Goal: Find specific page/section: Find specific page/section

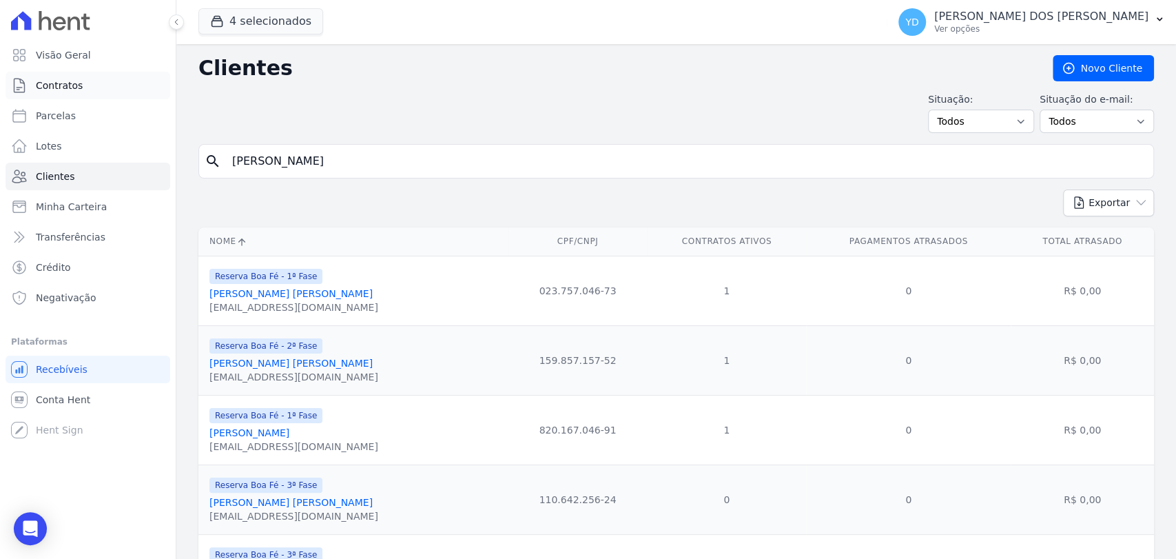
scroll to position [226, 0]
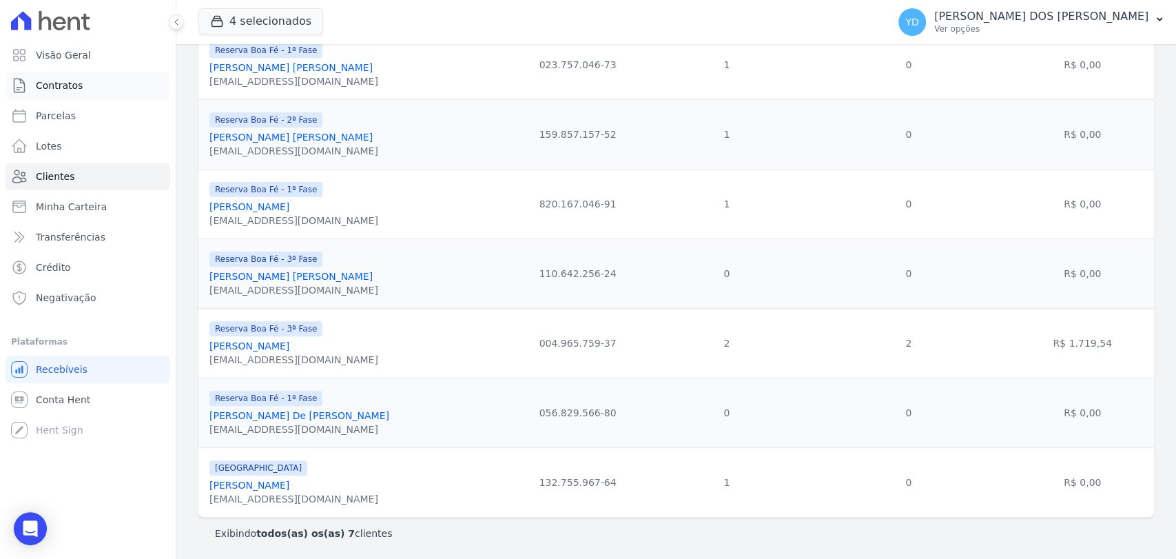
click at [109, 96] on link "Contratos" at bounding box center [88, 86] width 165 height 28
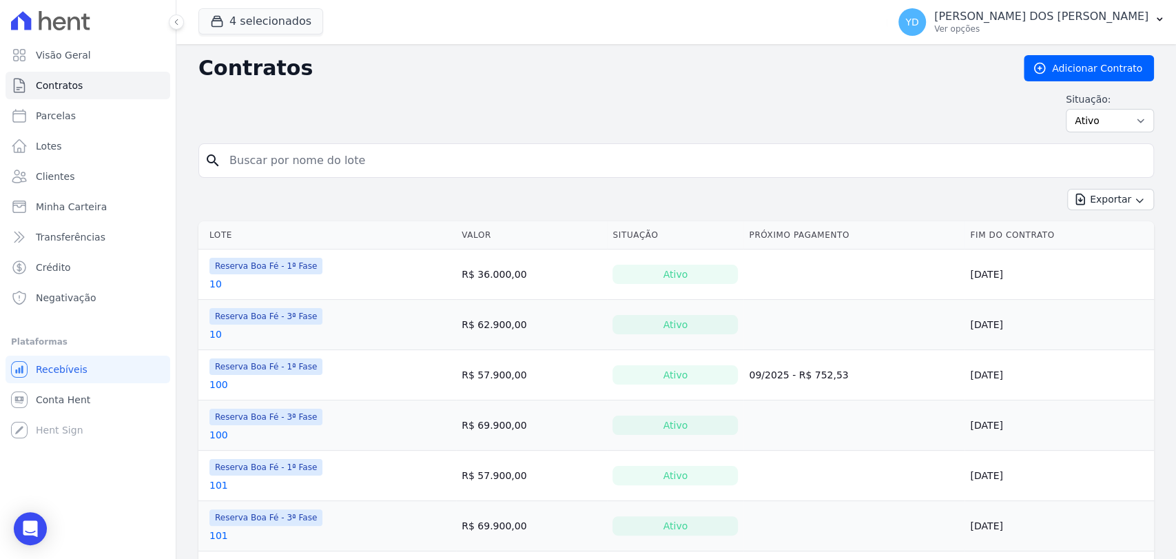
click at [329, 164] on input "search" at bounding box center [684, 161] width 926 height 28
type input "e10"
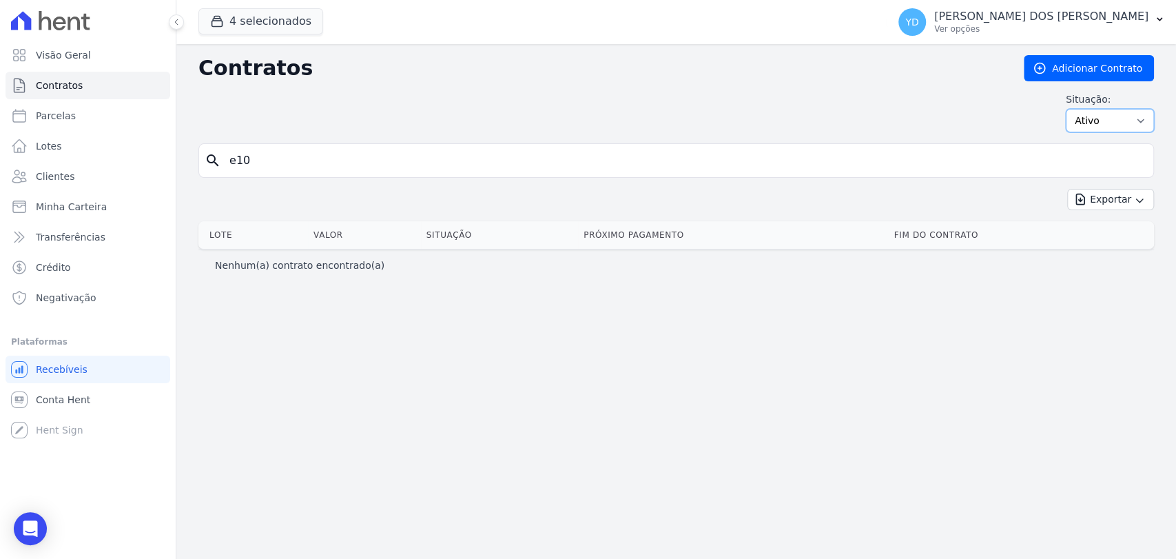
drag, startPoint x: 1134, startPoint y: 119, endPoint x: 1139, endPoint y: 130, distance: 12.0
click at [1134, 119] on select "Ativo Todos Pausado Distratado Rascunho Expirado Encerrado" at bounding box center [1109, 120] width 88 height 23
select select "all"
click at [1072, 109] on select "Ativo Todos Pausado Distratado Rascunho Expirado Encerrado" at bounding box center [1109, 120] width 88 height 23
click at [942, 164] on input "e10" at bounding box center [684, 161] width 926 height 28
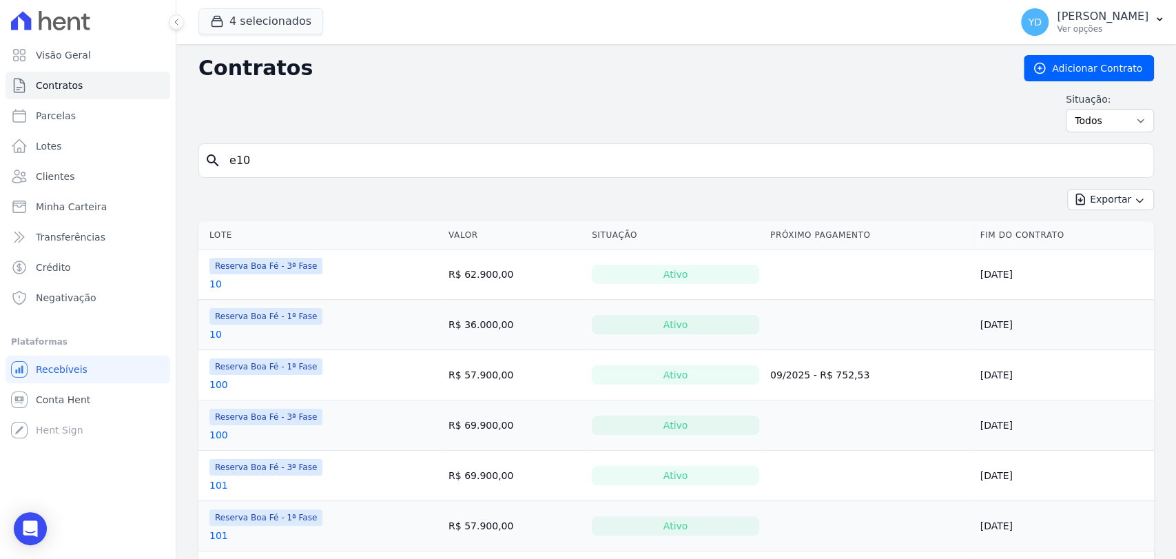
type input "e10"
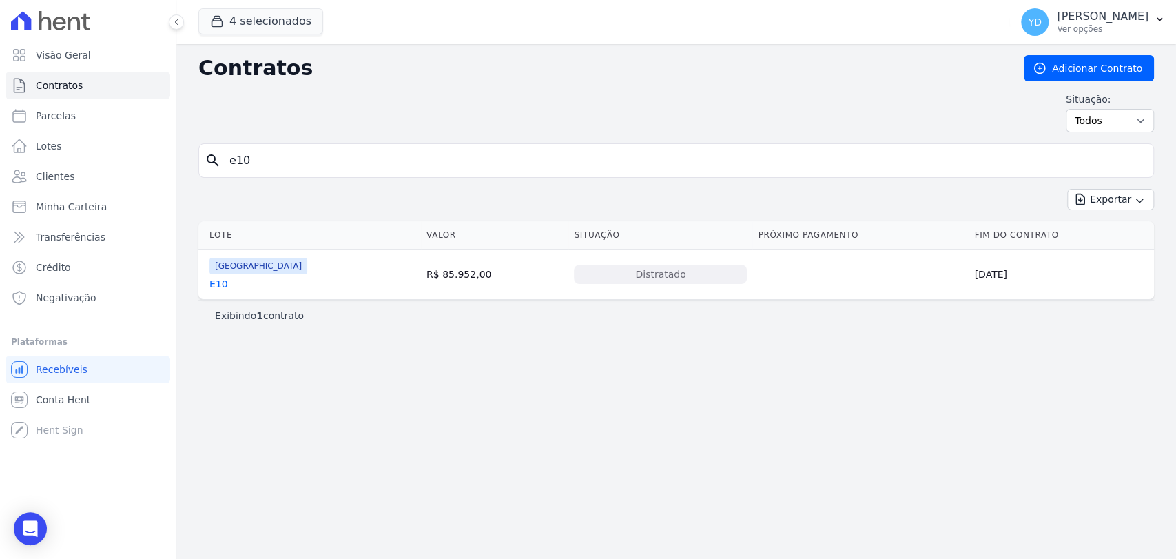
click at [216, 282] on link "E10" at bounding box center [218, 284] width 19 height 14
click at [94, 169] on link "Clientes" at bounding box center [88, 177] width 165 height 28
click at [311, 155] on input "e10" at bounding box center [684, 161] width 926 height 28
click at [83, 183] on link "Clientes" at bounding box center [88, 177] width 165 height 28
click at [110, 172] on link "Clientes" at bounding box center [88, 177] width 165 height 28
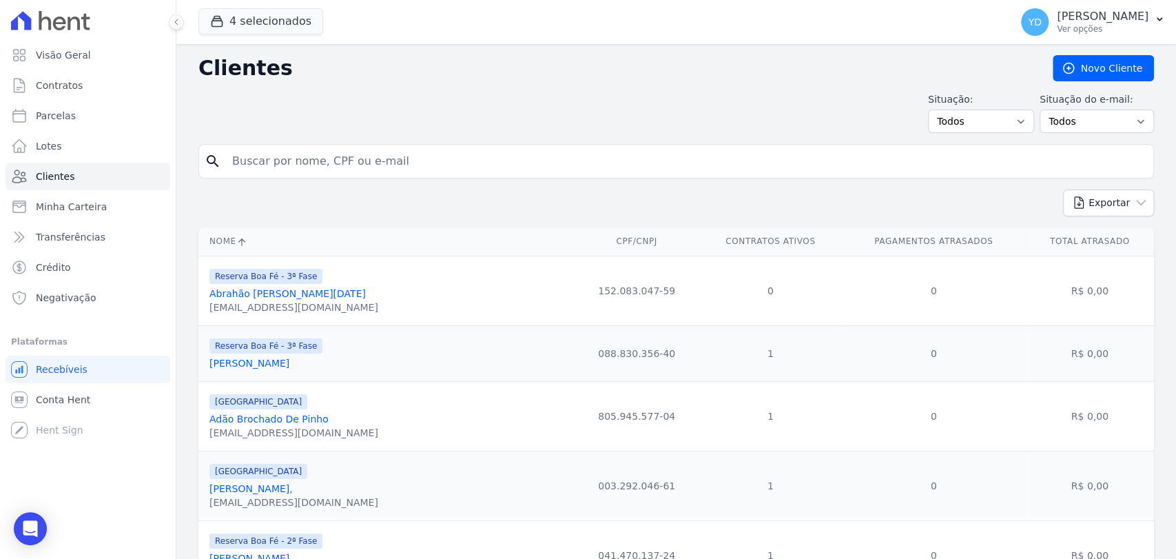
click at [360, 165] on input "search" at bounding box center [686, 161] width 924 height 28
paste input "[PERSON_NAME]"
type input "[PERSON_NAME]"
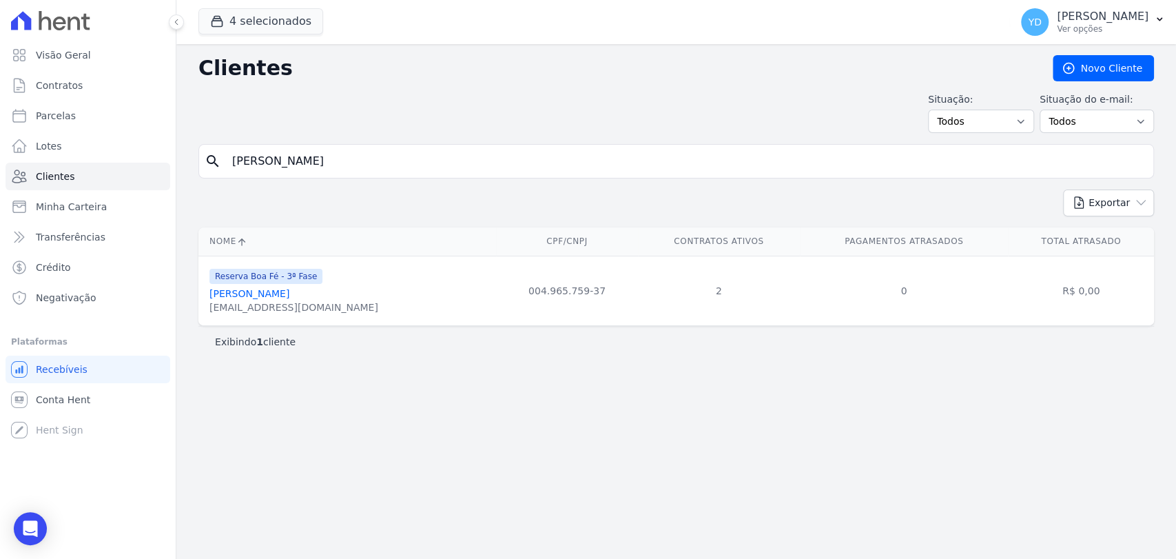
click at [408, 152] on input "[PERSON_NAME]" at bounding box center [686, 161] width 924 height 28
paste input "Flaviane Aparecida De Almeida Gomes"
type input "Flaviane Aparecida De Almeida Gomes"
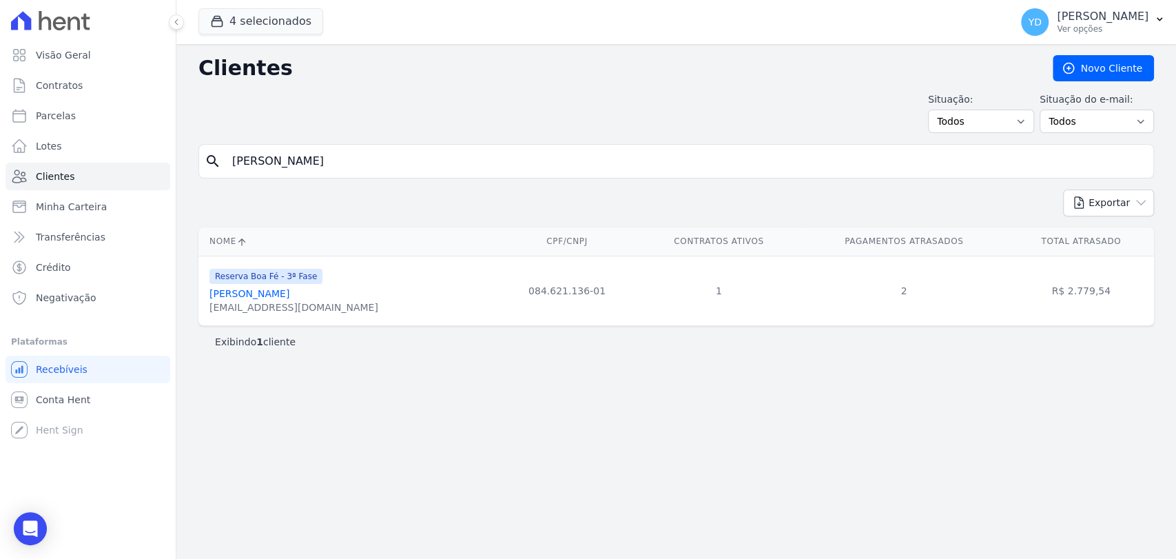
click at [340, 153] on input "Flaviane Aparecida De Almeida Gomes" at bounding box center [686, 161] width 924 height 28
click at [97, 84] on link "Contratos" at bounding box center [88, 86] width 165 height 28
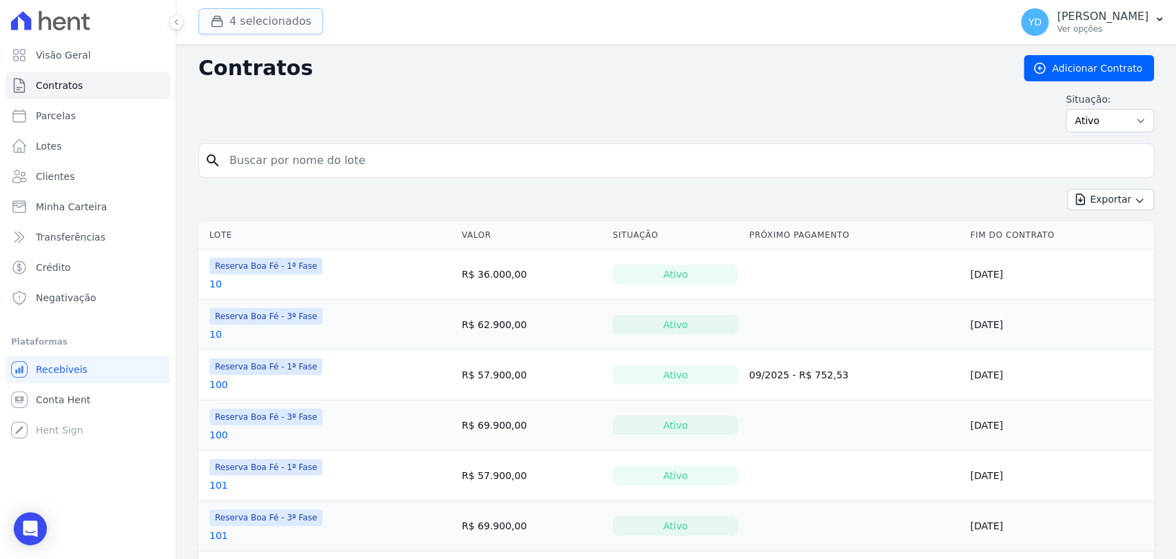
click at [295, 22] on button "4 selecionados" at bounding box center [260, 21] width 125 height 26
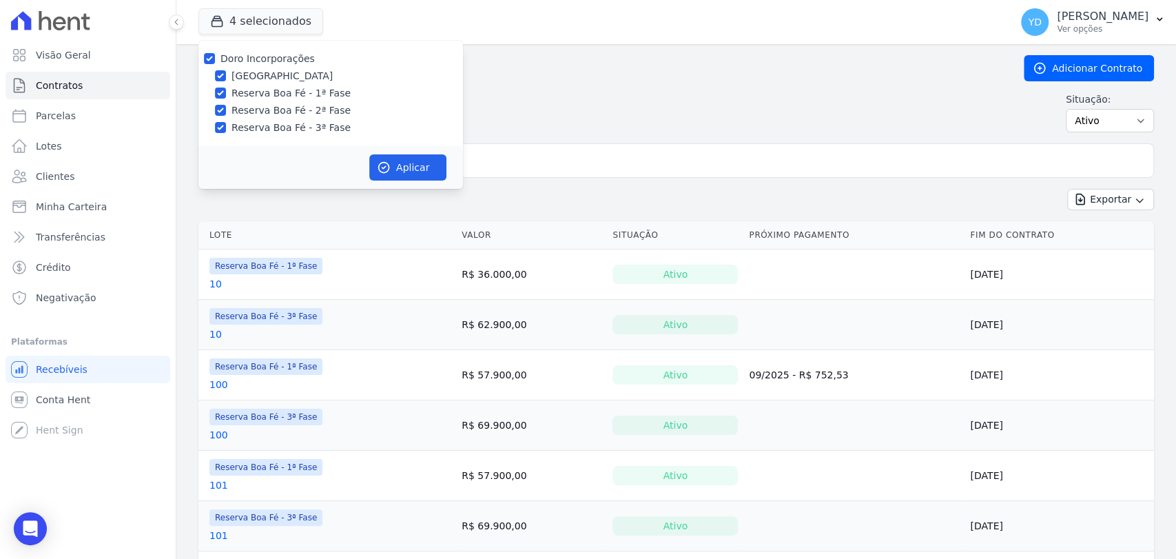
click at [284, 54] on label "Doro Incorporações" at bounding box center [267, 58] width 94 height 11
click at [215, 54] on input "Doro Incorporações" at bounding box center [209, 58] width 11 height 11
checkbox input "false"
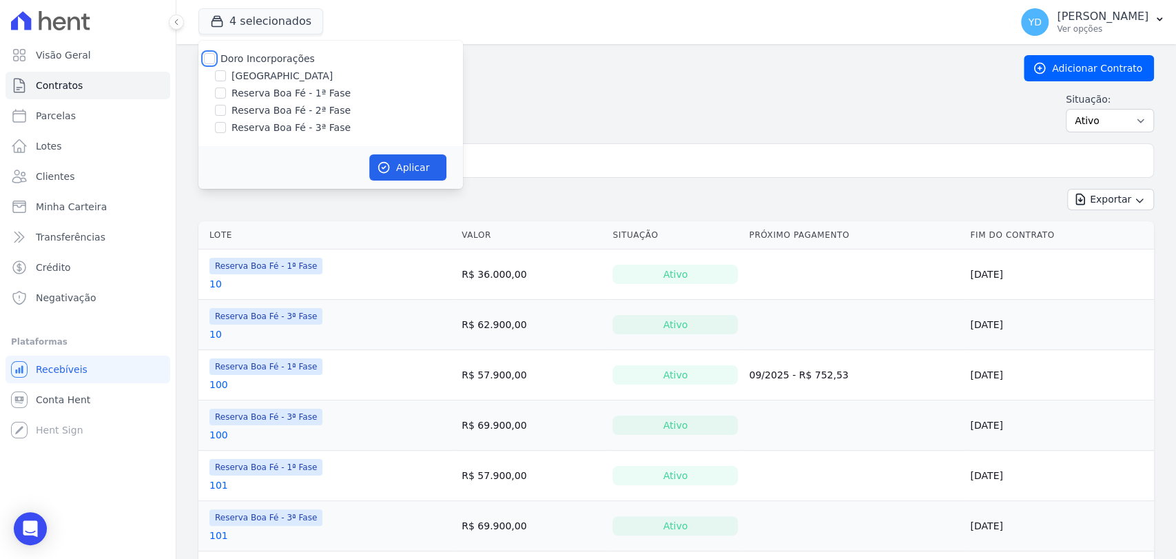
checkbox input "false"
click at [314, 96] on label "Reserva Boa Fé - 1ª Fase" at bounding box center [290, 93] width 119 height 14
click at [226, 96] on input "Reserva Boa Fé - 1ª Fase" at bounding box center [220, 92] width 11 height 11
checkbox input "true"
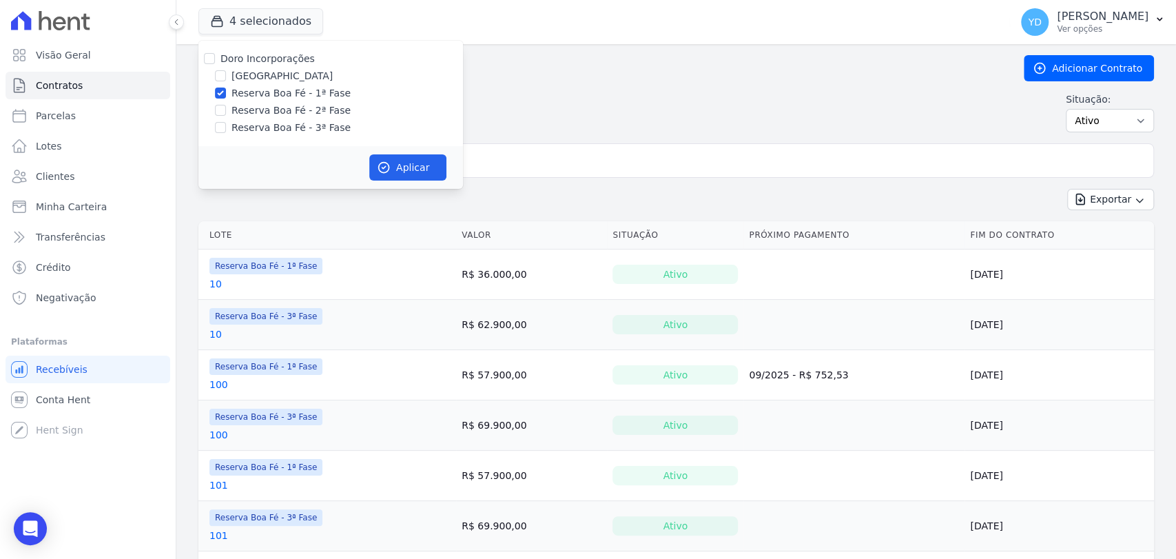
click at [382, 153] on div "Aplicar" at bounding box center [330, 167] width 264 height 43
click at [406, 174] on button "Aplicar" at bounding box center [407, 167] width 77 height 26
click at [519, 156] on input "search" at bounding box center [684, 161] width 926 height 28
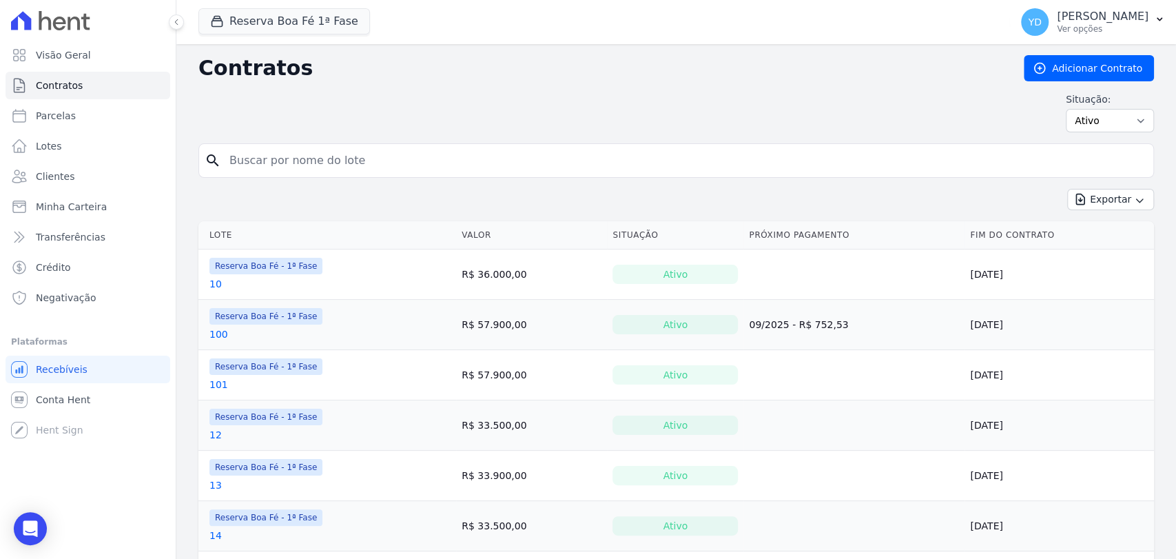
click at [533, 119] on div "Situação: Ativo Todos Pausado Distratado Rascunho Expirado Encerrado" at bounding box center [675, 112] width 955 height 40
click at [558, 165] on input "search" at bounding box center [684, 161] width 926 height 28
type input "60"
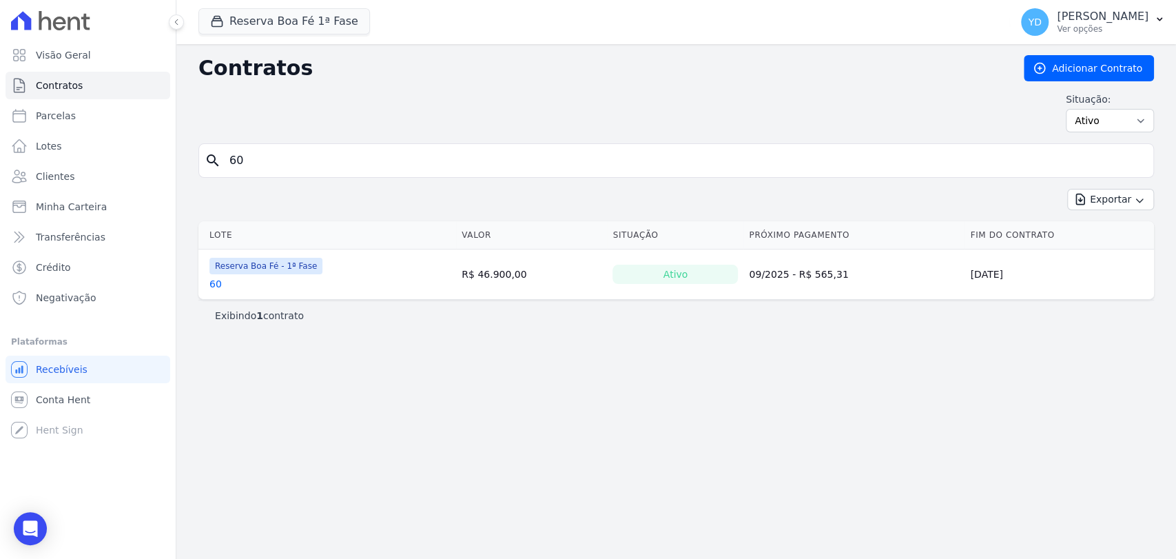
click at [216, 288] on link "60" at bounding box center [215, 284] width 12 height 14
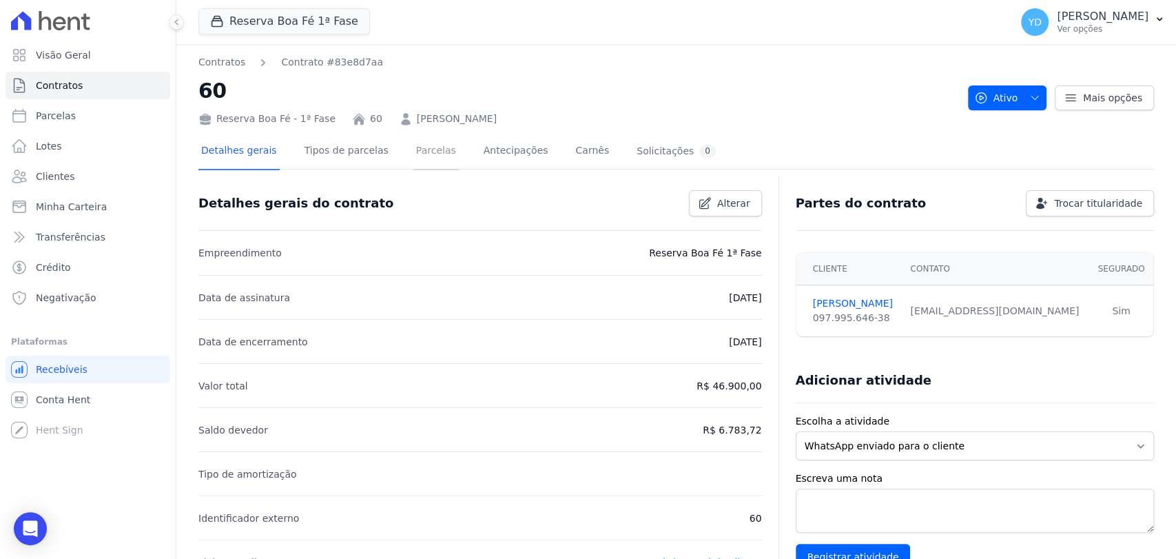
click at [413, 158] on link "Parcelas" at bounding box center [435, 152] width 45 height 37
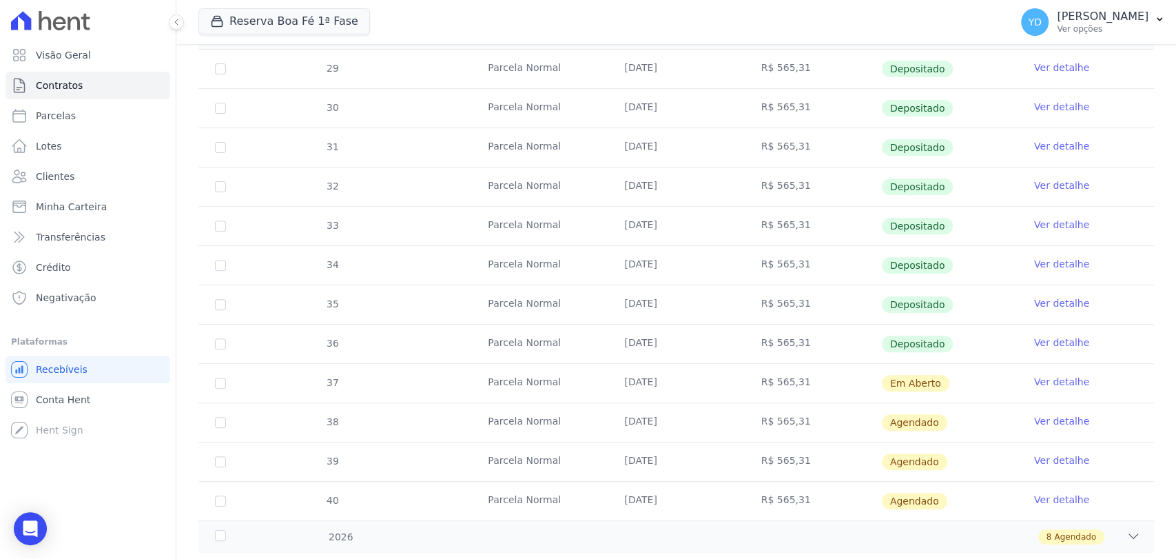
scroll to position [307, 0]
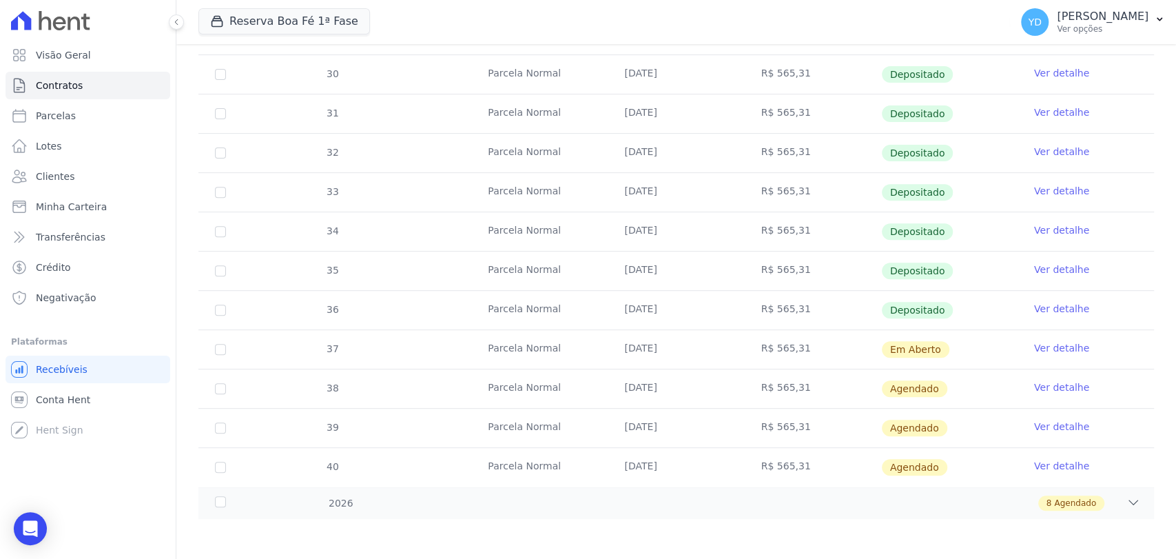
click at [452, 522] on div "Parcelas do contrato 0 selecionada(s) Antecipar Antecipar Renegociar Baixar bol…" at bounding box center [675, 202] width 955 height 659
click at [450, 505] on div "8 Agendado" at bounding box center [723, 502] width 834 height 15
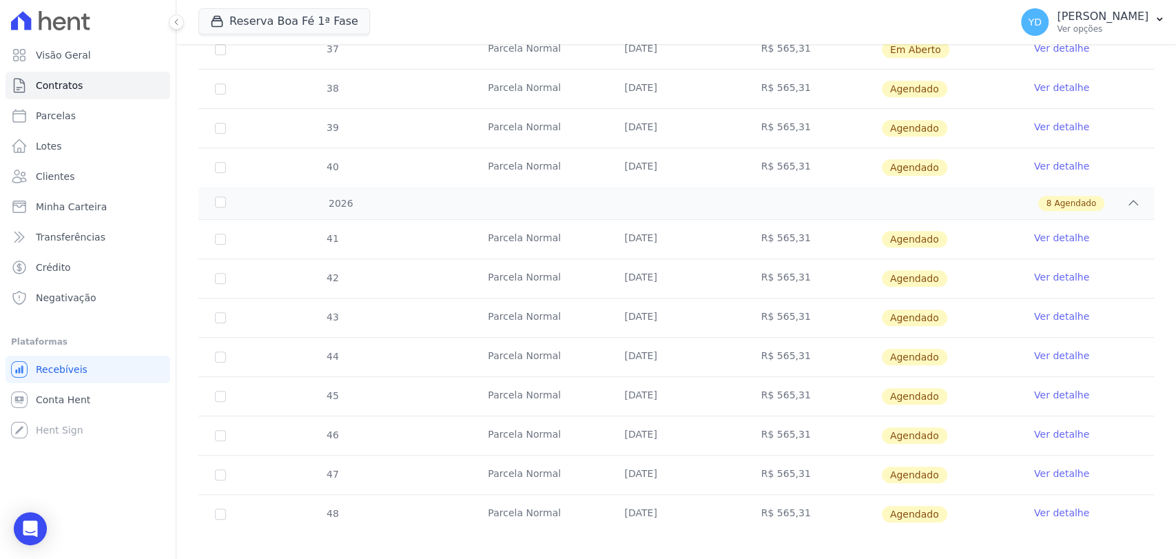
scroll to position [613, 0]
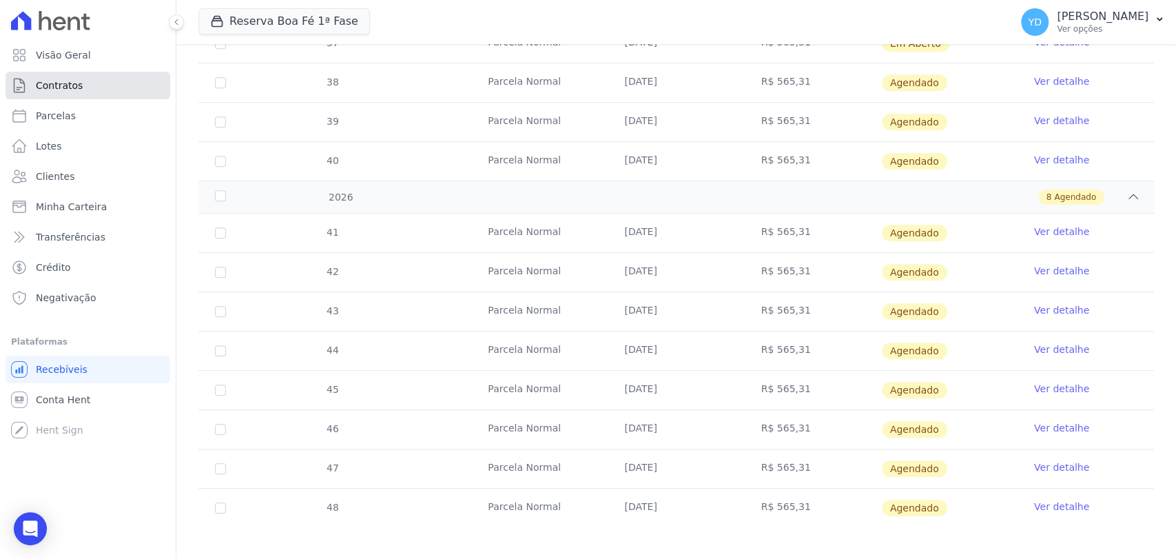
click at [60, 80] on span "Contratos" at bounding box center [59, 86] width 47 height 14
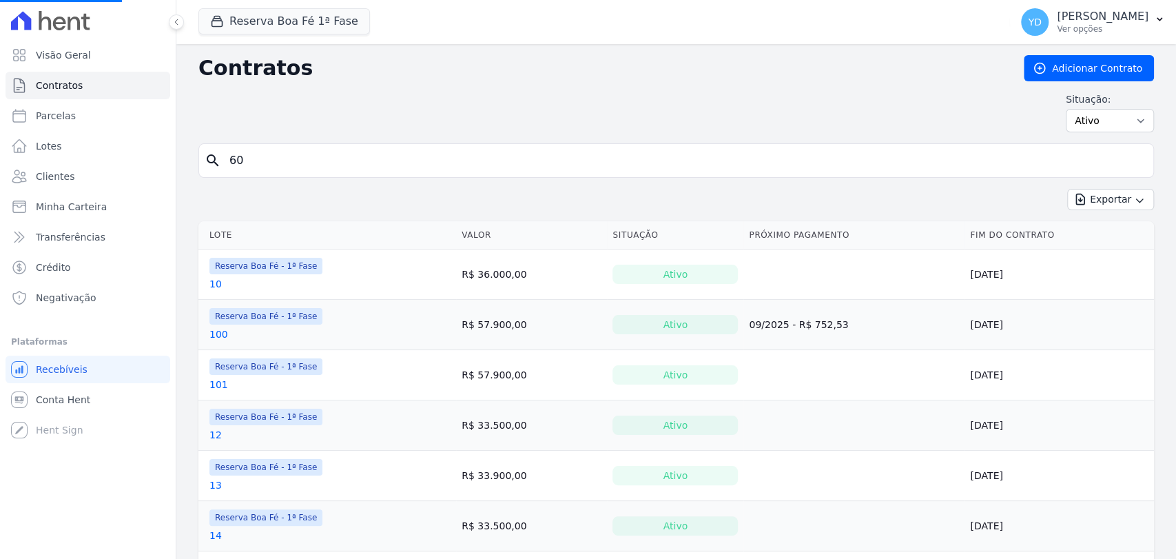
click at [361, 152] on input "60" at bounding box center [684, 161] width 926 height 28
click at [1093, 125] on select "Ativo Todos Pausado Distratado Rascunho Expirado Encerrado" at bounding box center [1109, 120] width 88 height 23
select select "all"
click at [1065, 109] on select "Ativo Todos Pausado Distratado Rascunho Expirado Encerrado" at bounding box center [1109, 120] width 88 height 23
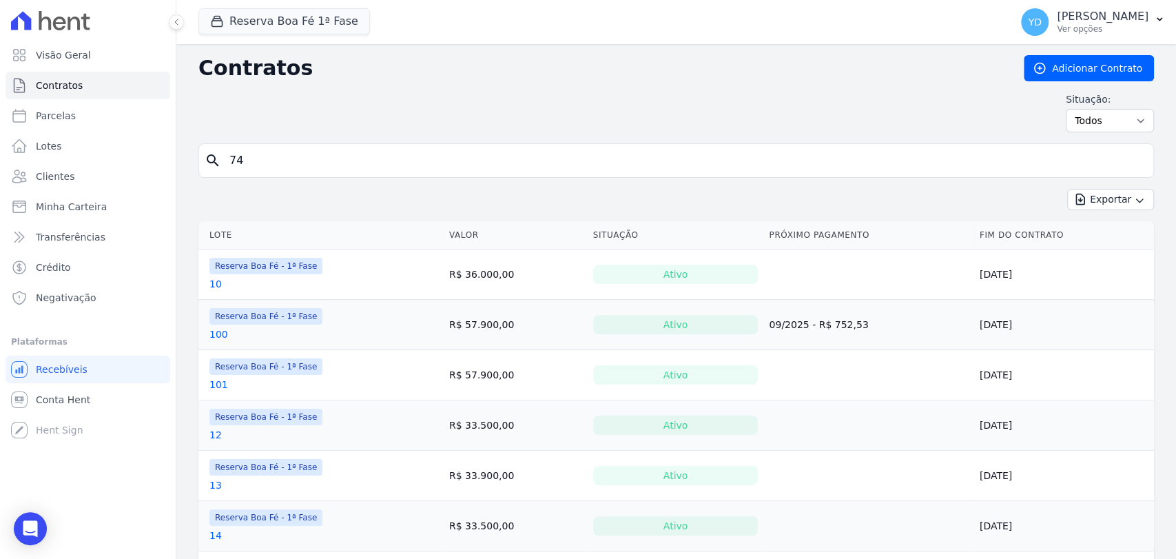
type input "74"
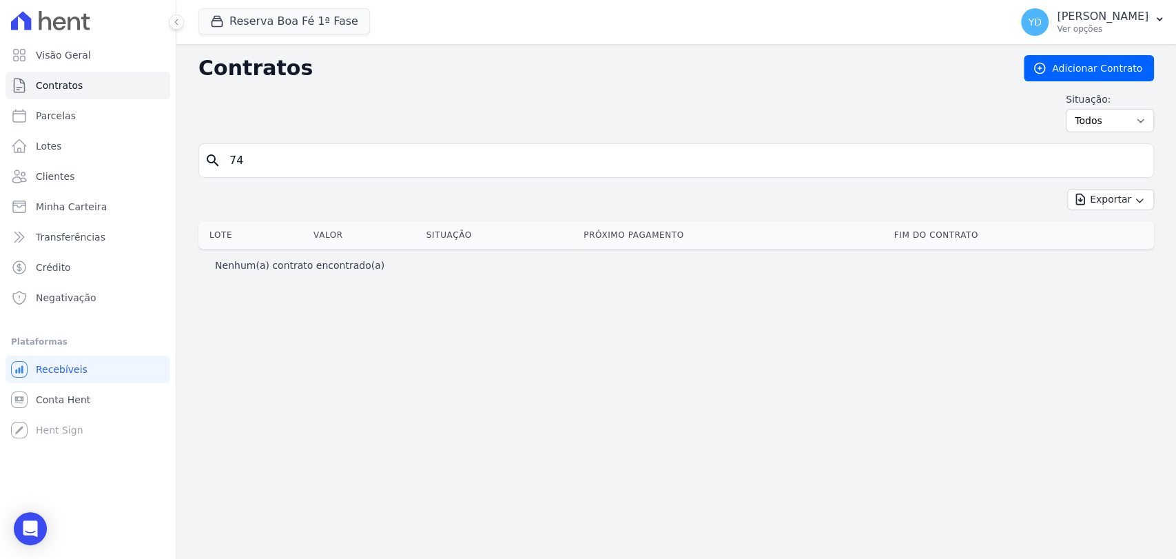
click at [445, 163] on input "74" at bounding box center [684, 161] width 926 height 28
type input "71"
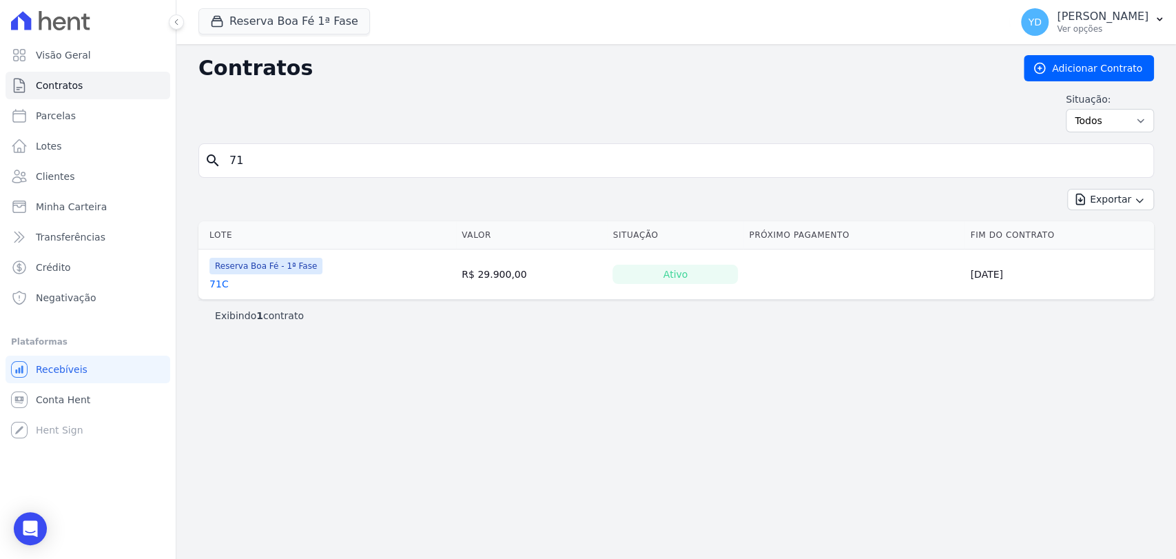
click at [494, 156] on input "71" at bounding box center [684, 161] width 926 height 28
type input "72"
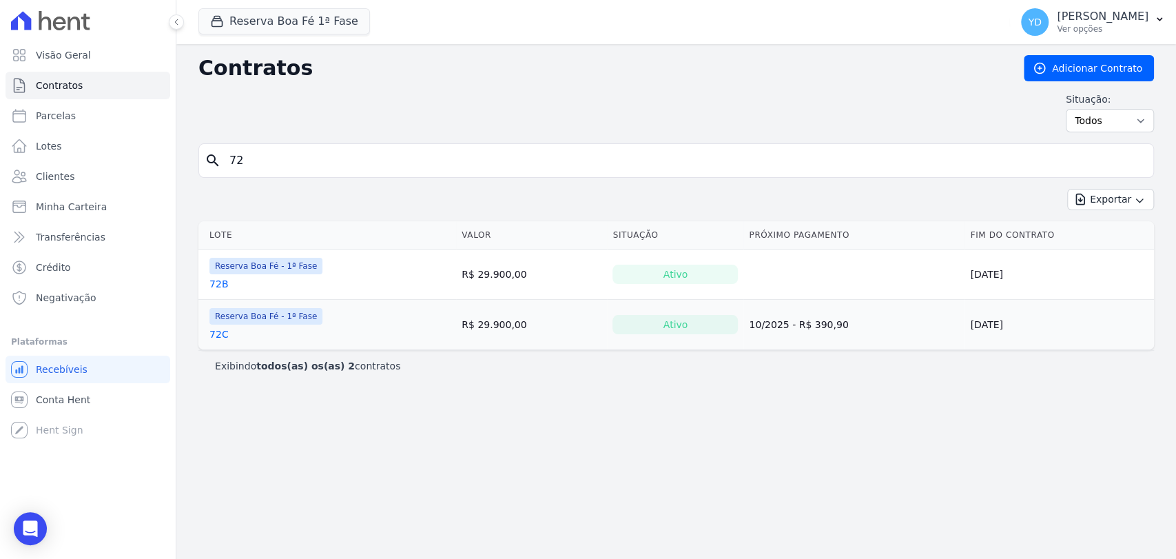
click at [543, 155] on input "72" at bounding box center [684, 161] width 926 height 28
type input "73"
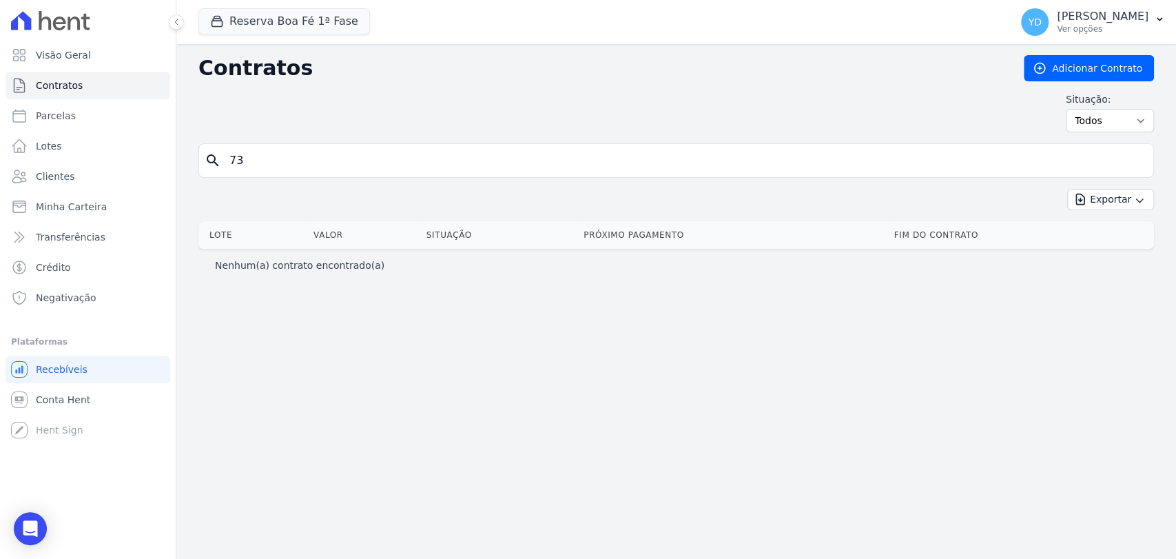
click at [467, 163] on input "73" at bounding box center [684, 161] width 926 height 28
type input "95"
click at [333, 147] on input "95" at bounding box center [684, 161] width 926 height 28
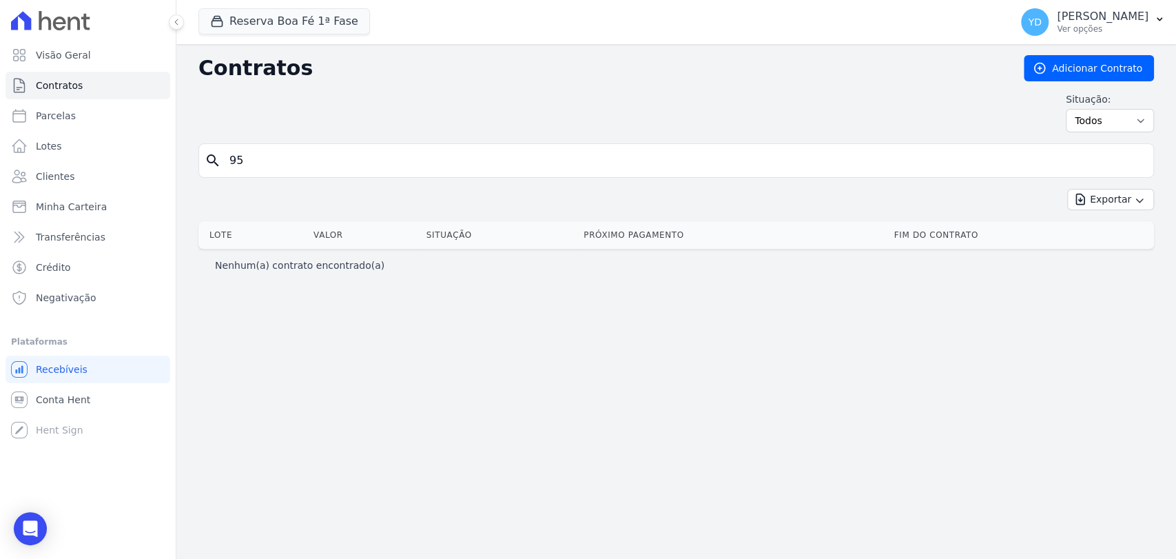
click at [333, 147] on input "95" at bounding box center [684, 161] width 926 height 28
type input "1"
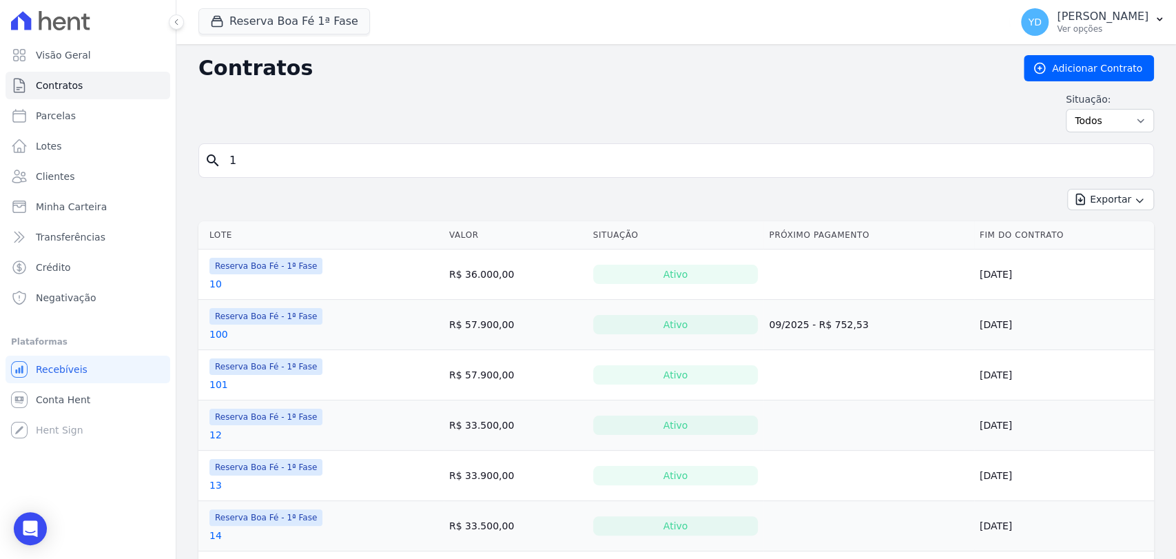
click at [397, 149] on input "1" at bounding box center [684, 161] width 926 height 28
type input "4"
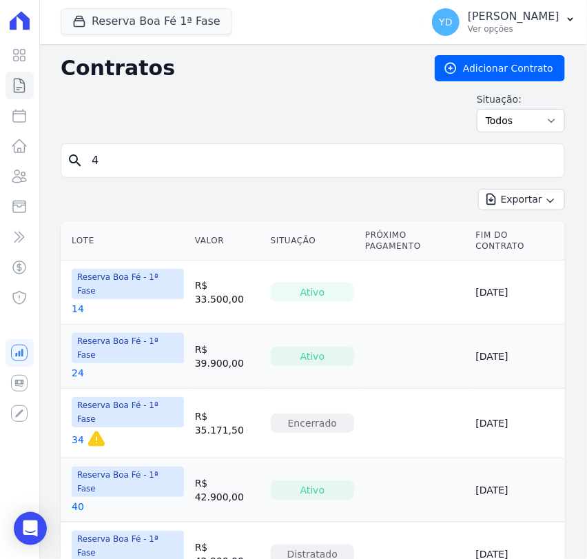
click at [194, 162] on input "4" at bounding box center [320, 161] width 475 height 28
type input "8"
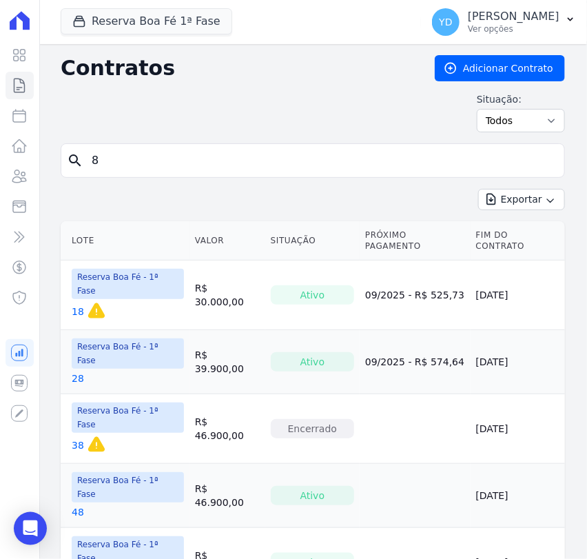
click at [312, 166] on input "8" at bounding box center [320, 161] width 475 height 28
type input "42"
click at [308, 154] on input "42" at bounding box center [320, 161] width 475 height 28
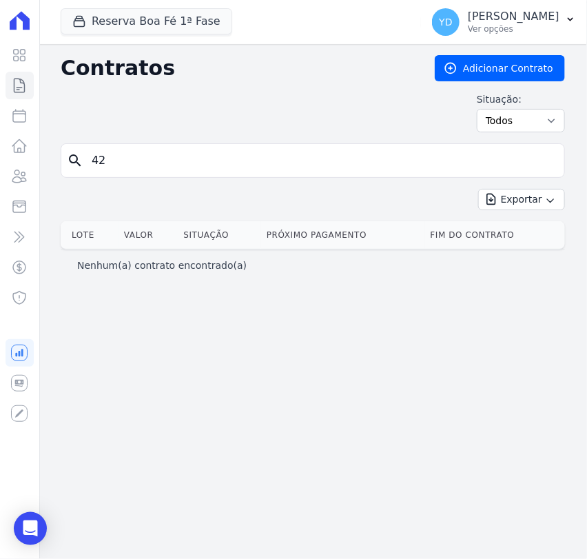
click at [314, 155] on input "42" at bounding box center [320, 161] width 475 height 28
type input "57"
click at [168, 161] on input "57" at bounding box center [320, 161] width 475 height 28
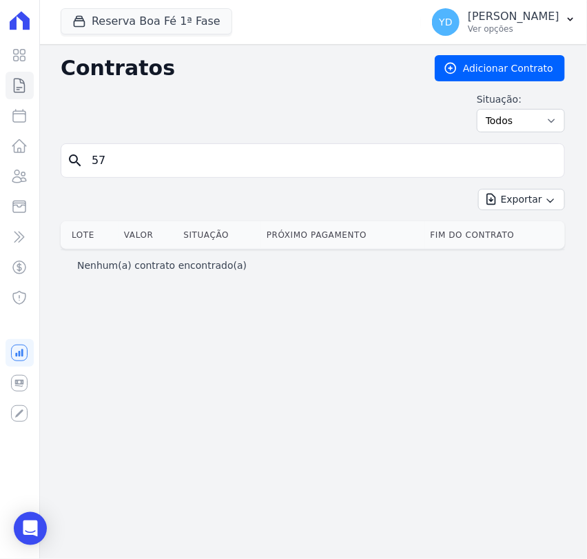
click at [168, 161] on input "57" at bounding box center [320, 161] width 475 height 28
type input "59"
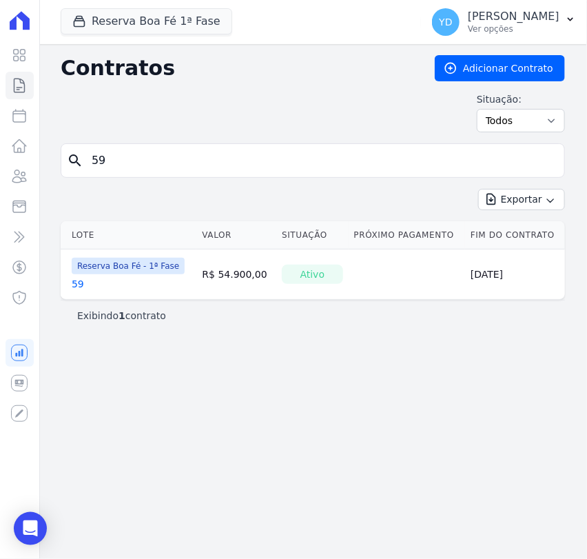
click at [136, 161] on input "59" at bounding box center [320, 161] width 475 height 28
click at [253, 166] on input "59" at bounding box center [320, 161] width 475 height 28
type input "60"
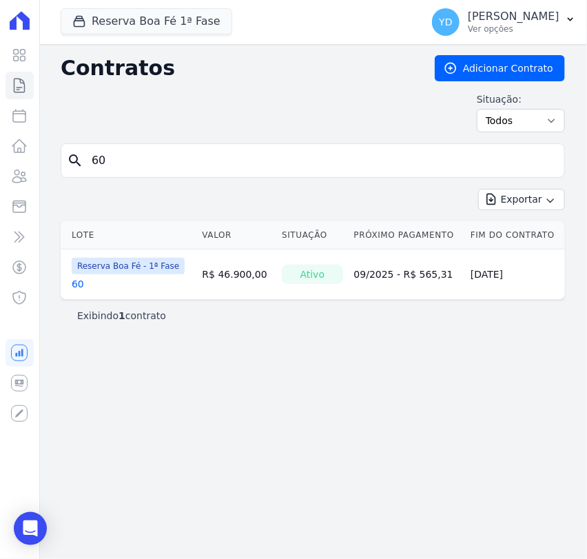
click at [483, 159] on input "60" at bounding box center [320, 161] width 475 height 28
type input "626"
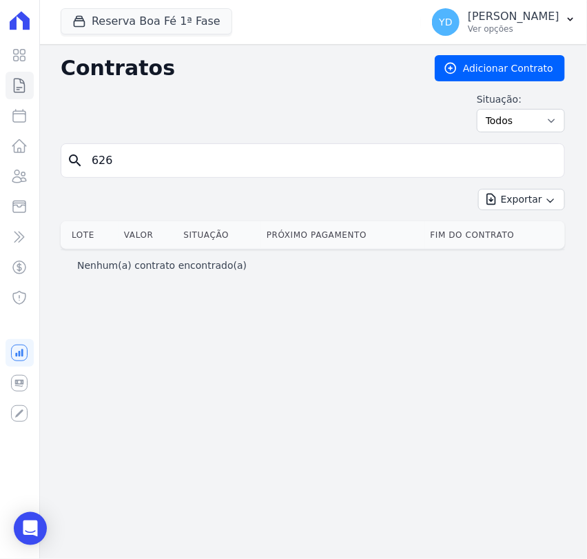
click at [450, 152] on input "626" at bounding box center [320, 161] width 475 height 28
type input "62"
click at [427, 165] on input "62" at bounding box center [320, 161] width 475 height 28
type input "71"
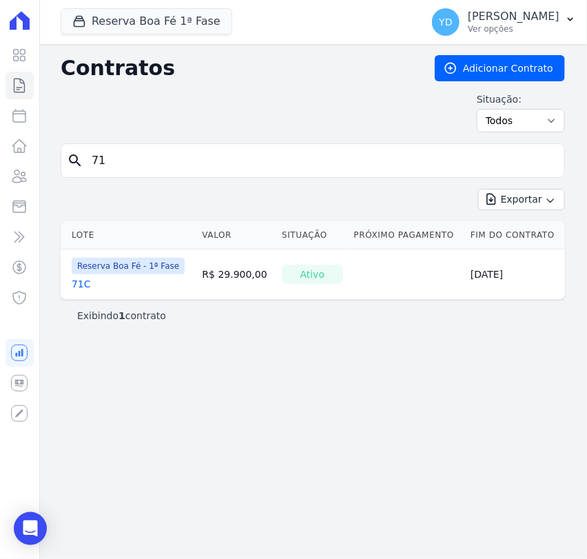
click at [427, 163] on input "71" at bounding box center [320, 161] width 475 height 28
type input "73"
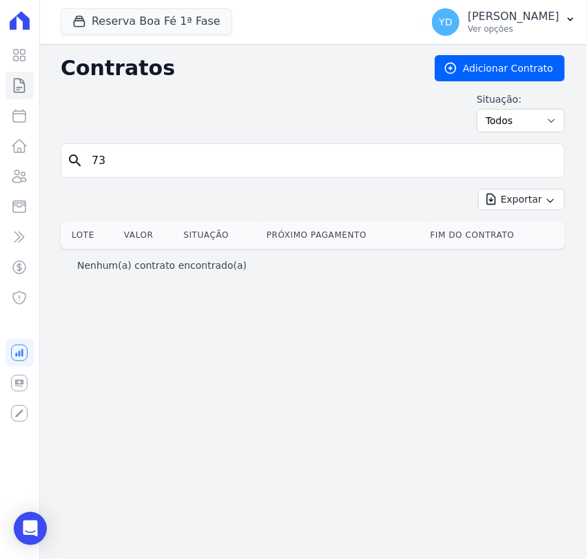
click at [427, 163] on input "73" at bounding box center [320, 161] width 475 height 28
type input "79"
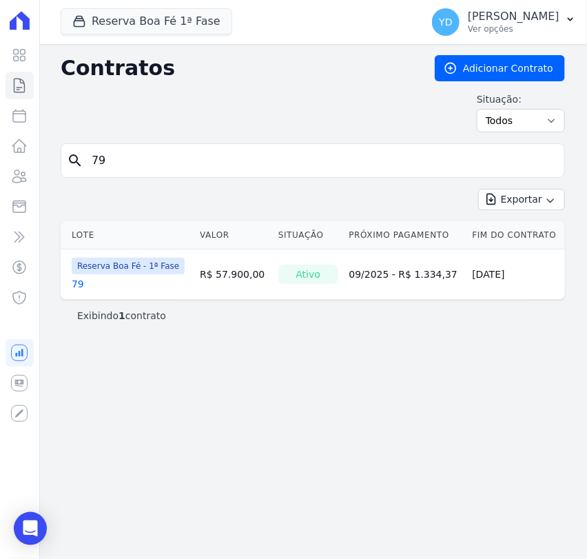
click at [325, 178] on form "search 79" at bounding box center [313, 165] width 504 height 45
click at [320, 170] on input "79" at bounding box center [320, 161] width 475 height 28
type input "81"
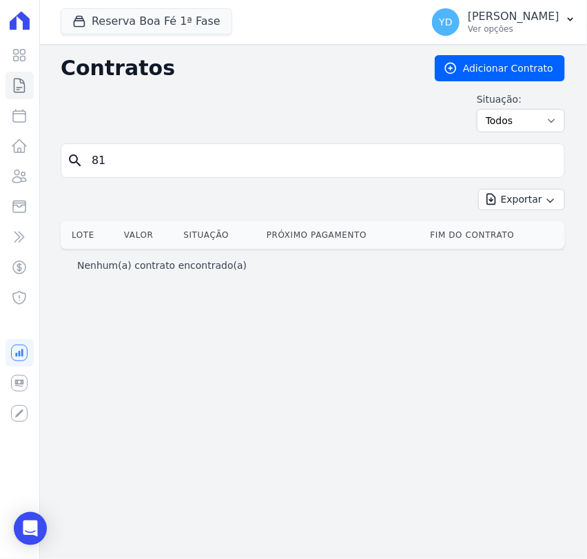
click at [342, 163] on input "81" at bounding box center [320, 161] width 475 height 28
type input "82"
click at [335, 165] on input "82" at bounding box center [320, 161] width 475 height 28
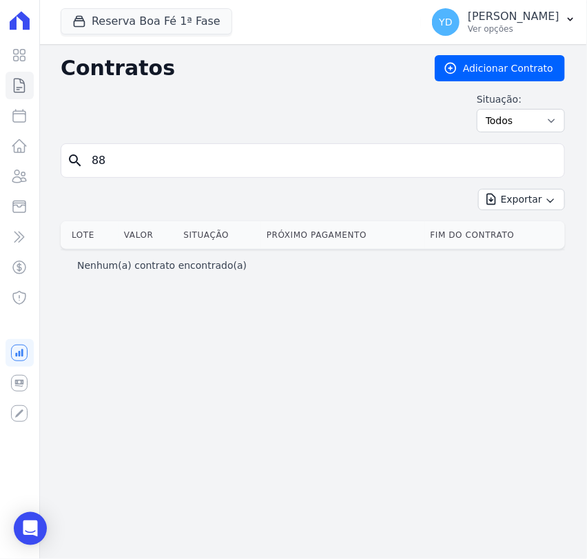
type input "88"
click at [441, 156] on input "88" at bounding box center [320, 161] width 475 height 28
type input "111"
click at [263, 167] on input "111" at bounding box center [320, 161] width 475 height 28
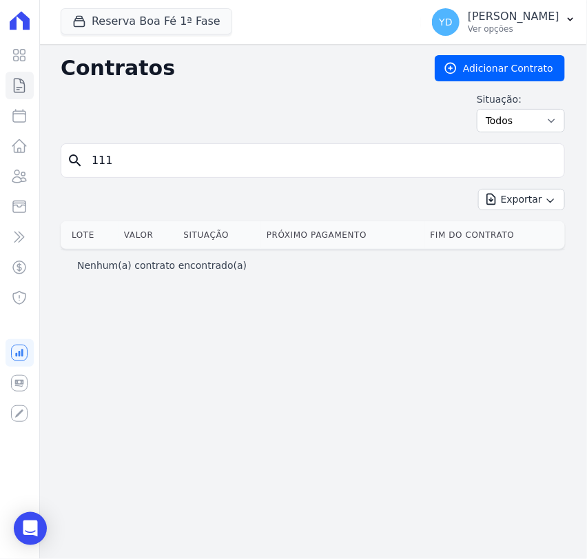
click at [263, 167] on input "111" at bounding box center [320, 161] width 475 height 28
type input "114"
click at [263, 167] on input "114" at bounding box center [320, 161] width 475 height 28
type input "147"
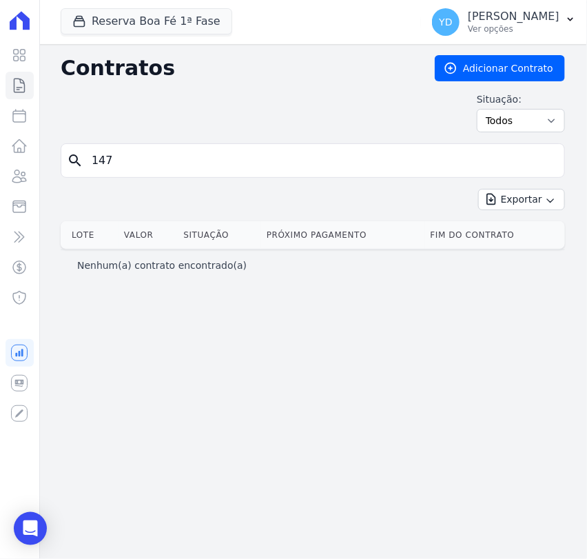
click at [263, 167] on input "147" at bounding box center [320, 161] width 475 height 28
type input "153"
click at [263, 167] on input "153" at bounding box center [320, 161] width 475 height 28
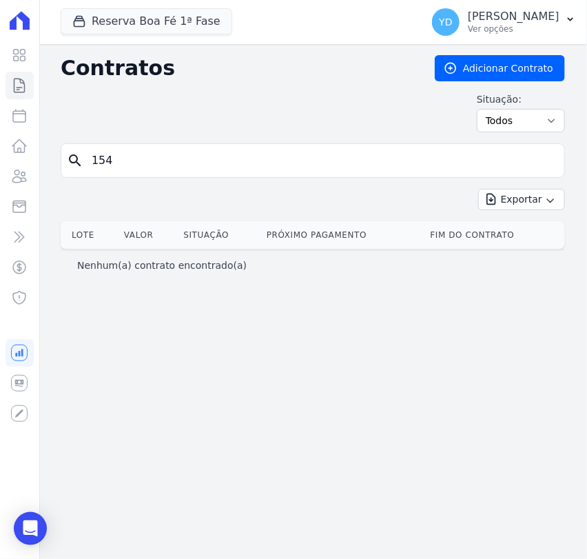
type input "154"
click at [263, 167] on input "154" at bounding box center [320, 161] width 475 height 28
type input "168"
click at [263, 167] on input "168" at bounding box center [320, 161] width 475 height 28
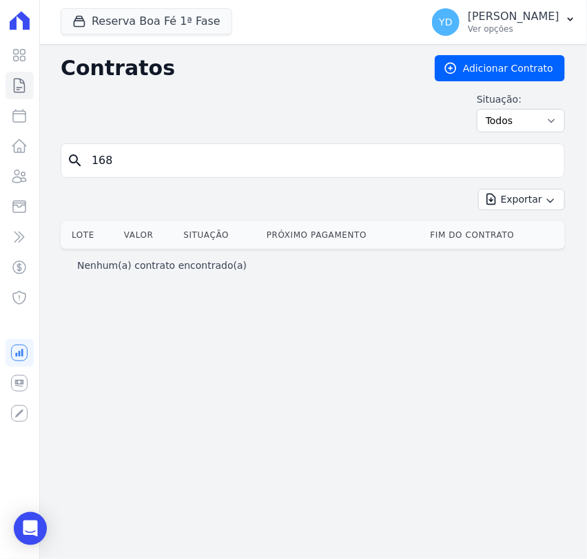
click at [263, 167] on input "168" at bounding box center [320, 161] width 475 height 28
type input "176"
click at [263, 167] on input "176" at bounding box center [320, 161] width 475 height 28
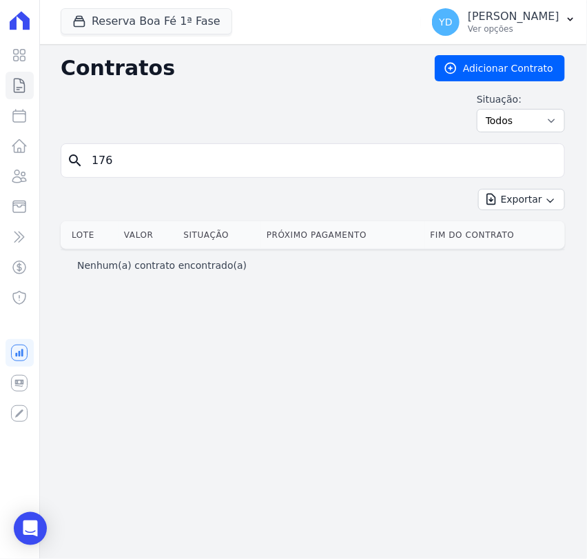
click at [263, 167] on input "176" at bounding box center [320, 161] width 475 height 28
type input "183"
click at [263, 167] on input "183" at bounding box center [320, 161] width 475 height 28
type input "184"
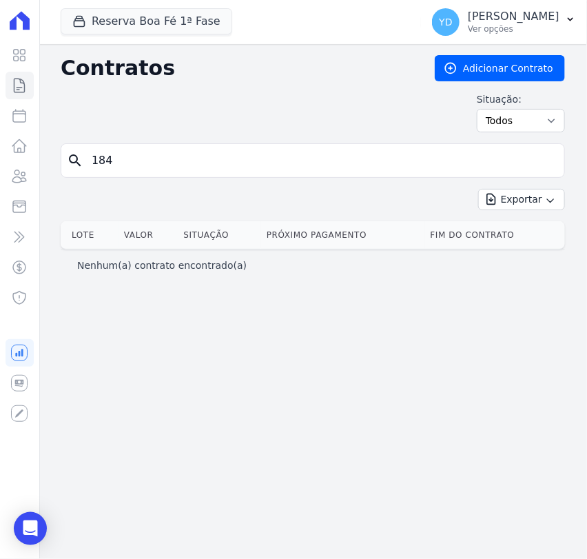
click at [263, 166] on input "184" at bounding box center [320, 161] width 475 height 28
click at [140, 21] on button "Reserva Boa Fé 1ª Fase" at bounding box center [146, 21] width 171 height 26
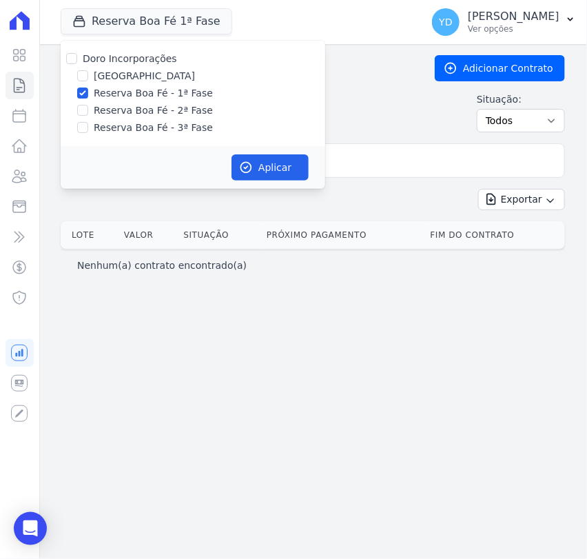
click at [158, 95] on label "Reserva Boa Fé - 1ª Fase" at bounding box center [153, 93] width 119 height 14
click at [88, 95] on input "Reserva Boa Fé - 1ª Fase" at bounding box center [82, 92] width 11 height 11
checkbox input "false"
click at [159, 112] on label "Reserva Boa Fé - 2ª Fase" at bounding box center [153, 110] width 119 height 14
click at [88, 112] on input "Reserva Boa Fé - 2ª Fase" at bounding box center [82, 110] width 11 height 11
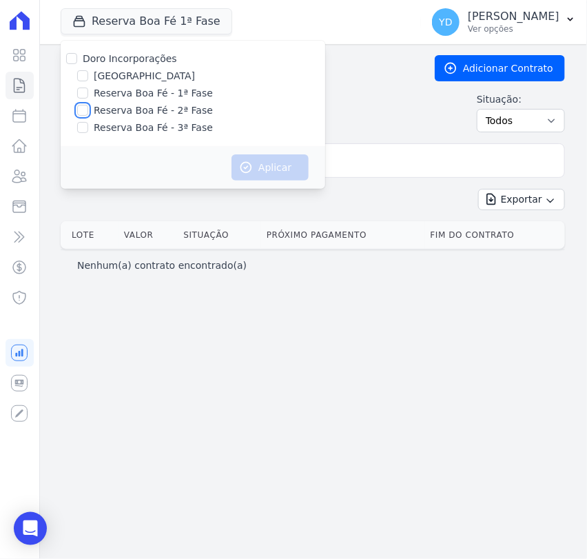
checkbox input "true"
click at [245, 164] on icon "button" at bounding box center [246, 167] width 14 height 14
click at [377, 171] on input "184" at bounding box center [320, 161] width 475 height 28
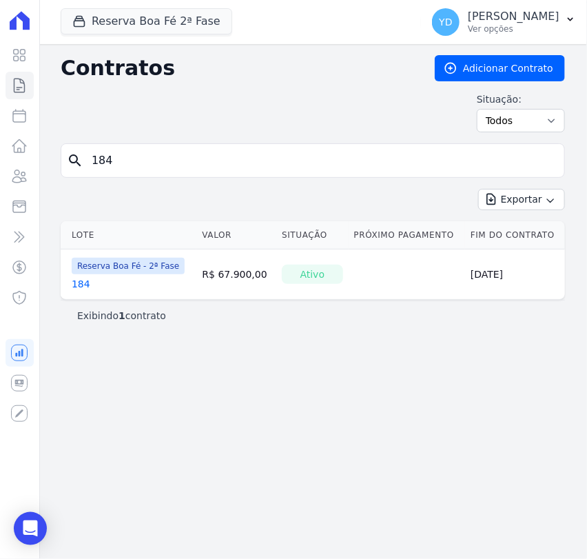
click at [378, 171] on input "184" at bounding box center [320, 161] width 475 height 28
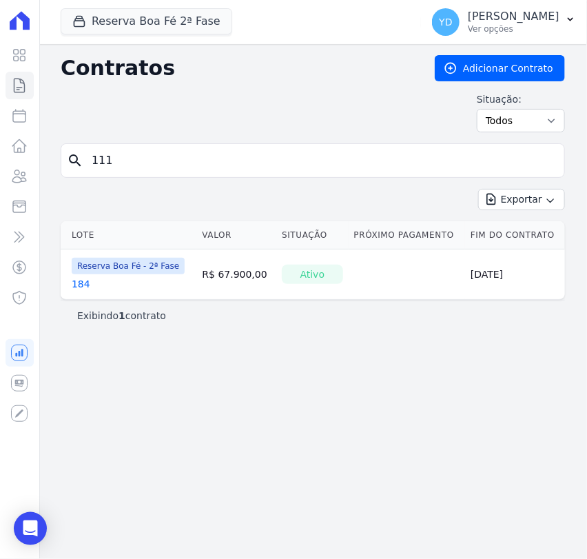
type input "111"
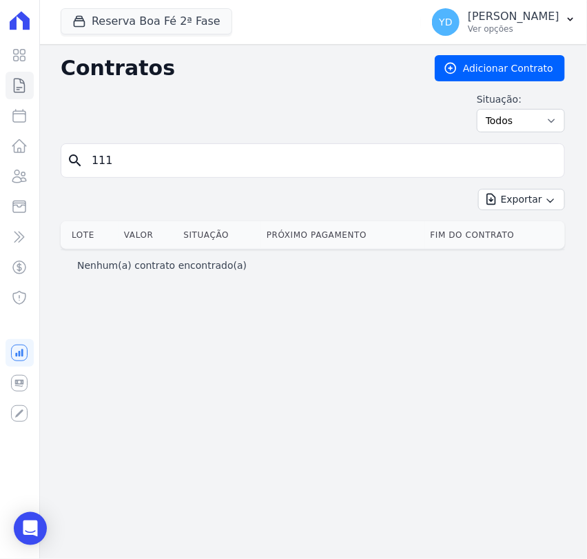
click at [375, 172] on input "111" at bounding box center [320, 161] width 475 height 28
type input "114"
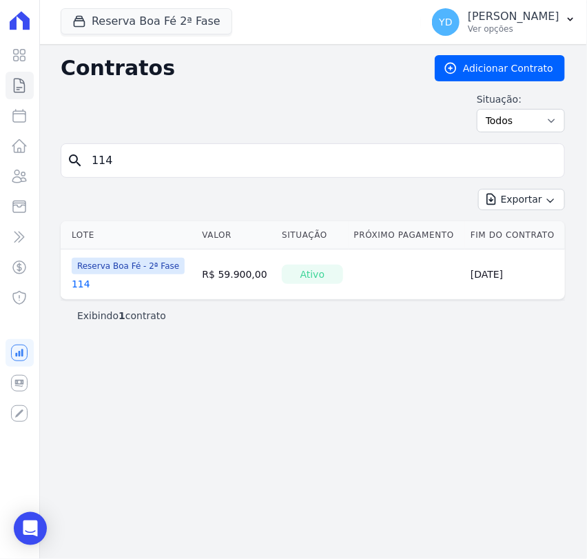
click at [375, 172] on input "114" at bounding box center [320, 161] width 475 height 28
type input "147"
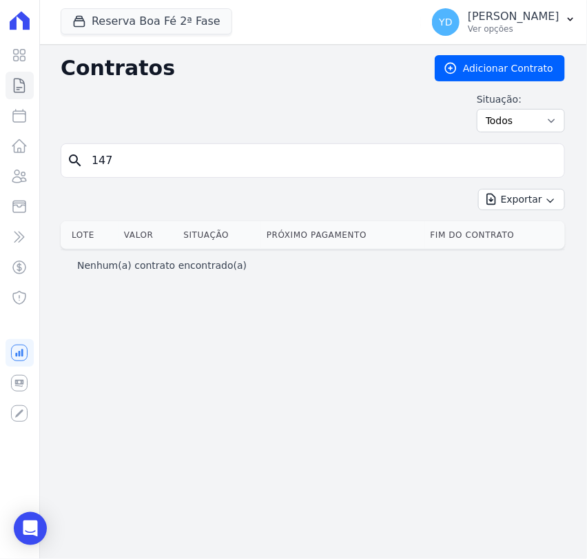
click at [355, 160] on input "147" at bounding box center [320, 161] width 475 height 28
type input "153"
click at [364, 150] on input "153" at bounding box center [320, 161] width 475 height 28
click at [374, 162] on input "153" at bounding box center [320, 161] width 475 height 28
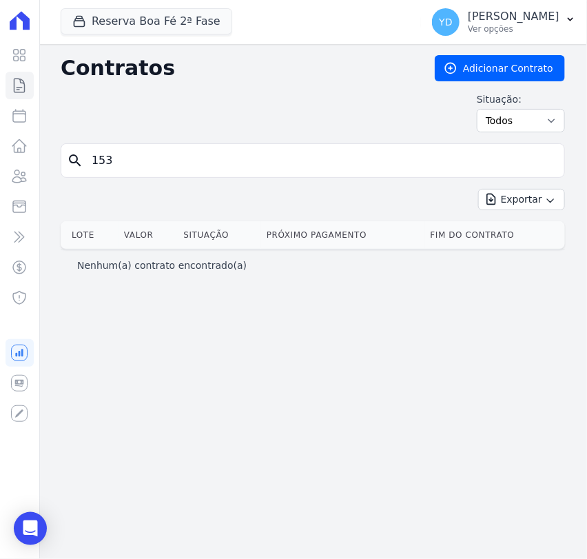
click at [374, 162] on input "153" at bounding box center [320, 161] width 475 height 28
type input "154"
click at [364, 160] on input "154" at bounding box center [320, 161] width 475 height 28
click at [364, 161] on input "154" at bounding box center [320, 161] width 475 height 28
type input "168"
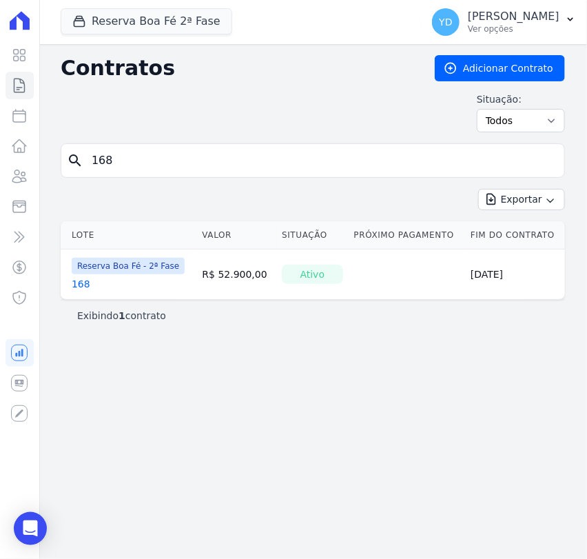
click at [190, 169] on input "168" at bounding box center [320, 161] width 475 height 28
type input "176"
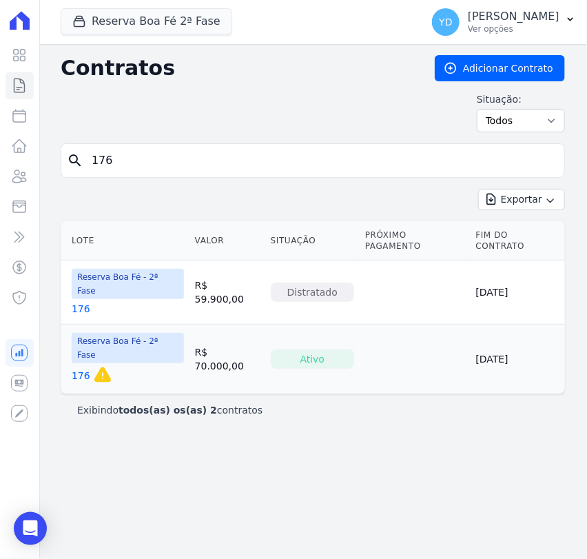
click at [386, 168] on input "176" at bounding box center [320, 161] width 475 height 28
type input "183"
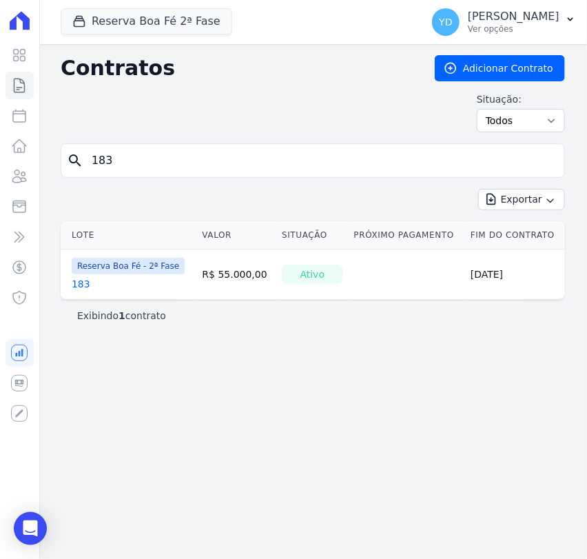
click at [344, 153] on input "183" at bounding box center [320, 161] width 475 height 28
type input "185"
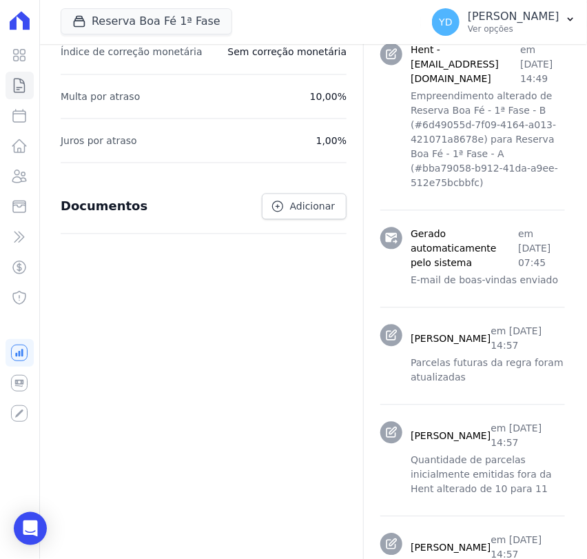
scroll to position [689, 0]
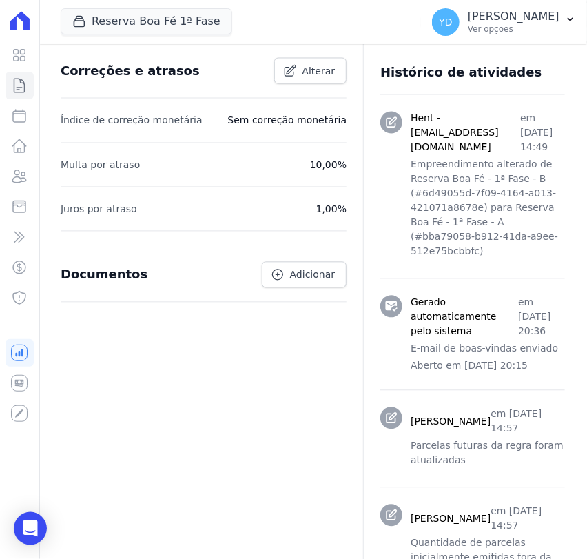
scroll to position [612, 0]
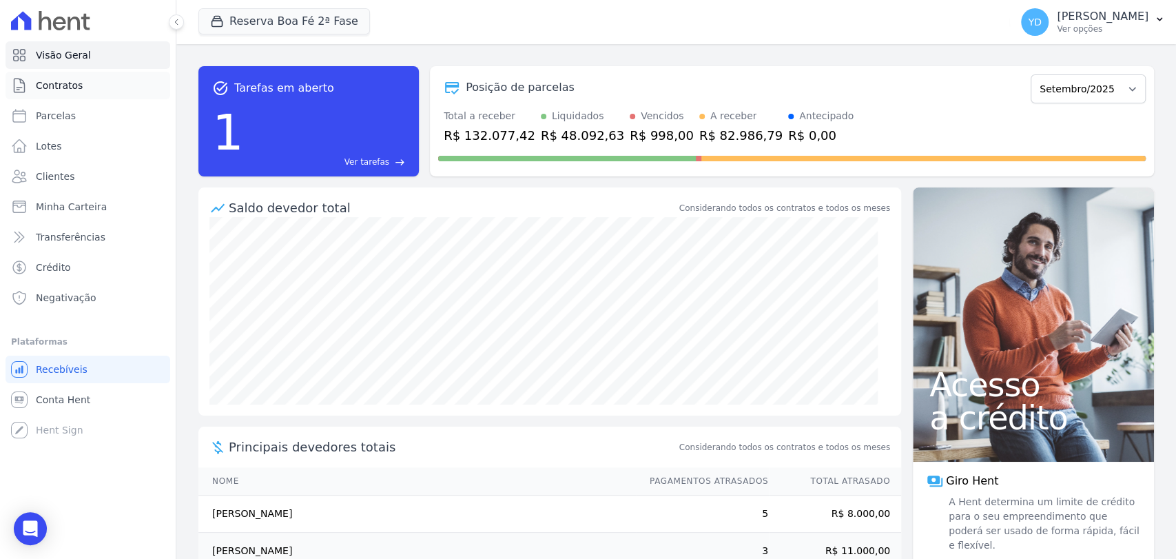
click at [105, 90] on link "Contratos" at bounding box center [88, 86] width 165 height 28
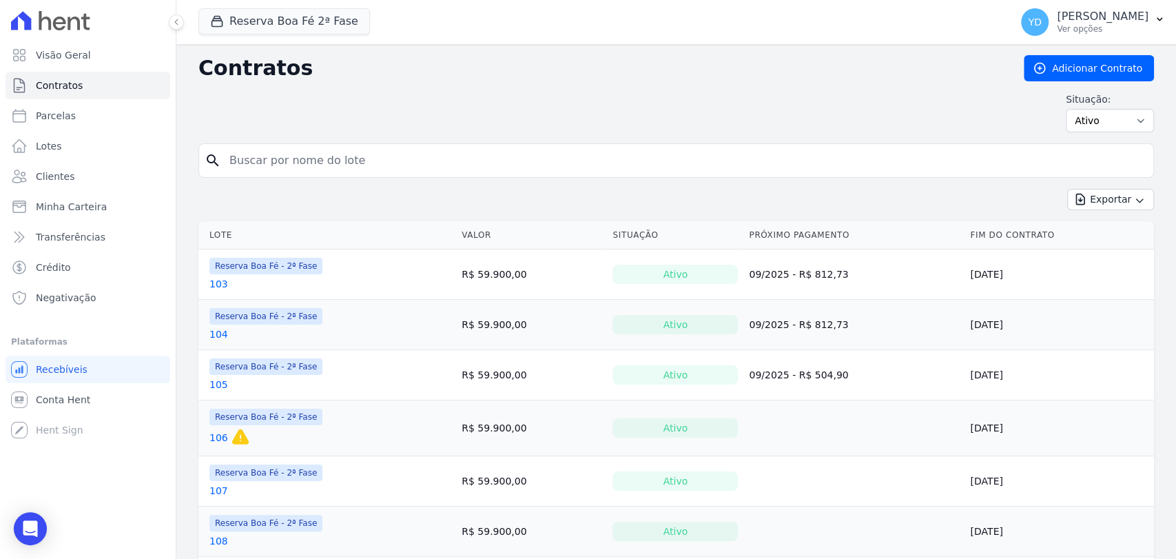
click at [298, 173] on input "search" at bounding box center [684, 161] width 926 height 28
type input "168"
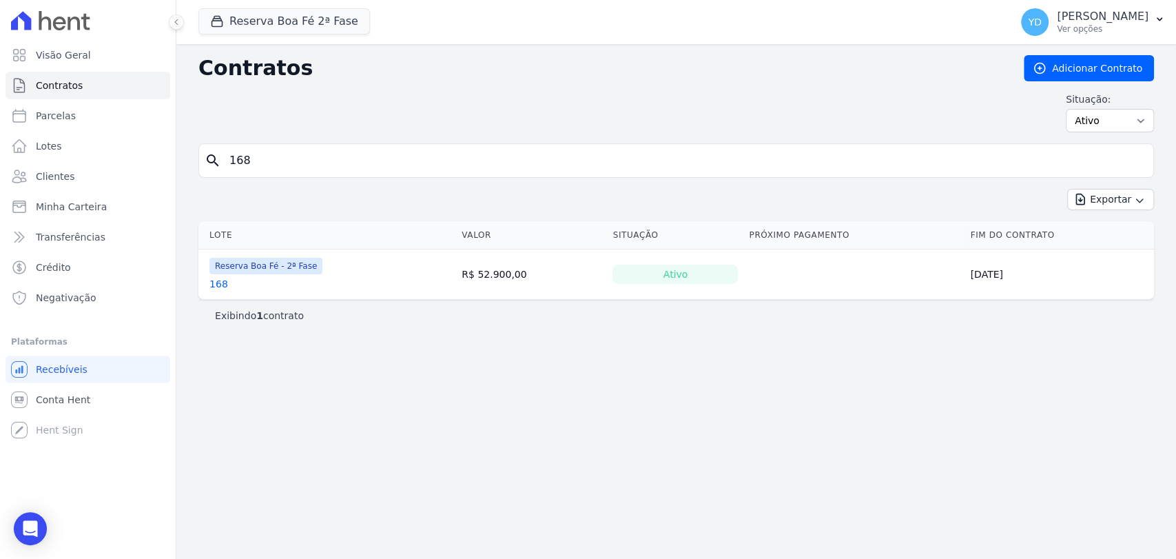
click at [269, 166] on input "168" at bounding box center [684, 161] width 926 height 28
type input "183"
click at [269, 166] on input "183" at bounding box center [684, 161] width 926 height 28
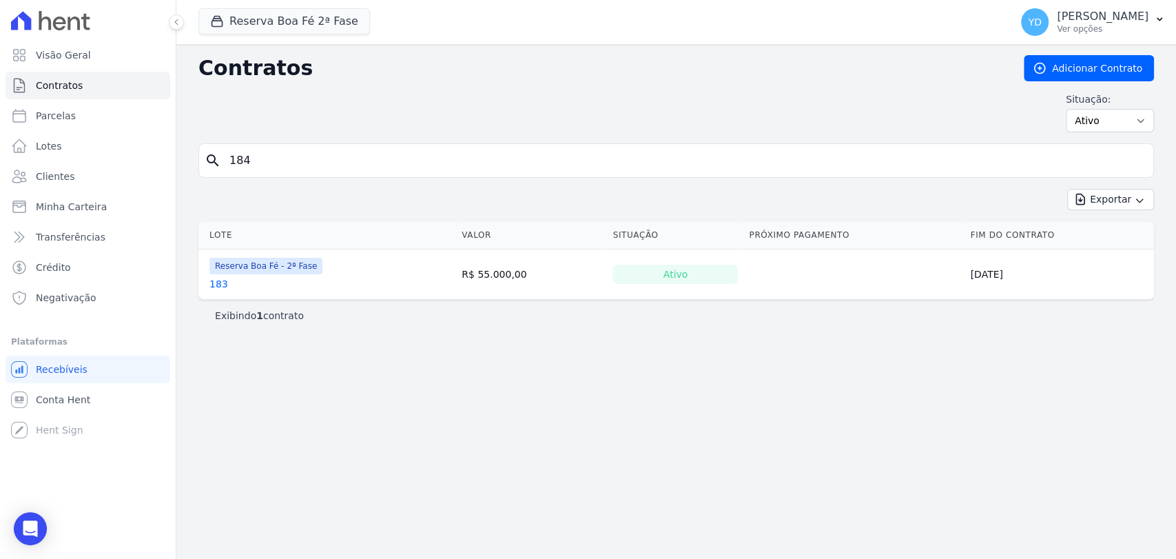
type input "184"
